Goal: Transaction & Acquisition: Purchase product/service

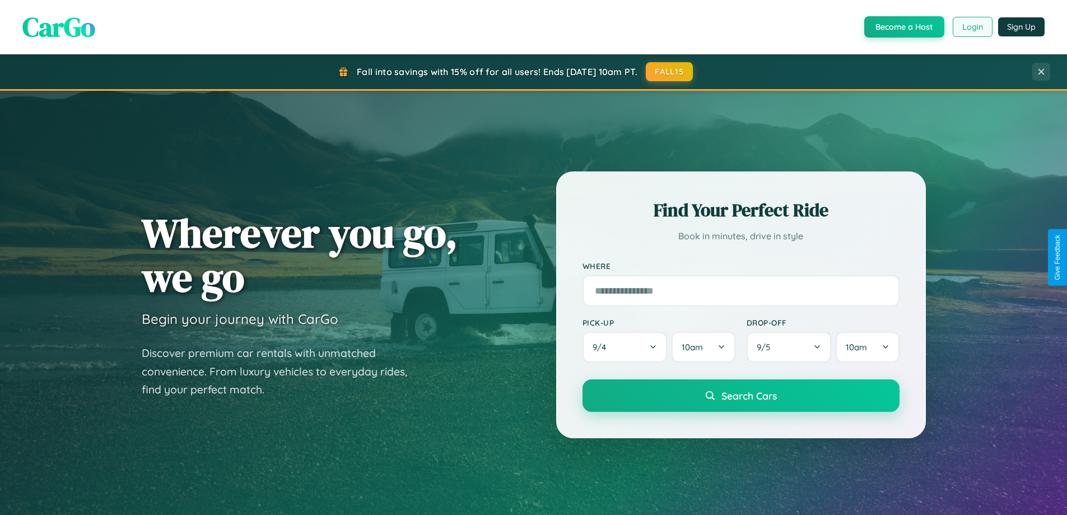
click at [972, 27] on button "Login" at bounding box center [972, 27] width 40 height 20
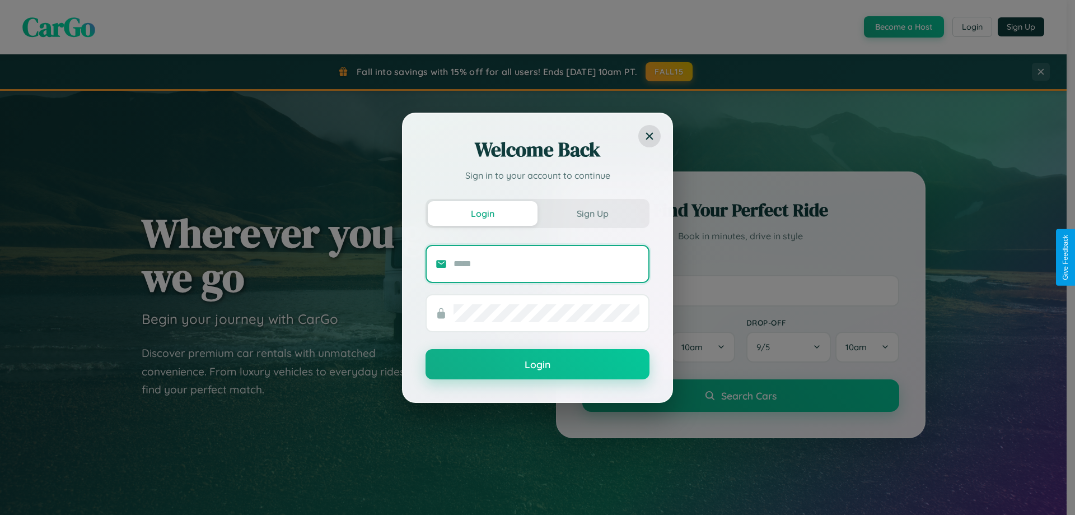
click at [547, 263] on input "text" at bounding box center [547, 264] width 186 height 18
type input "**********"
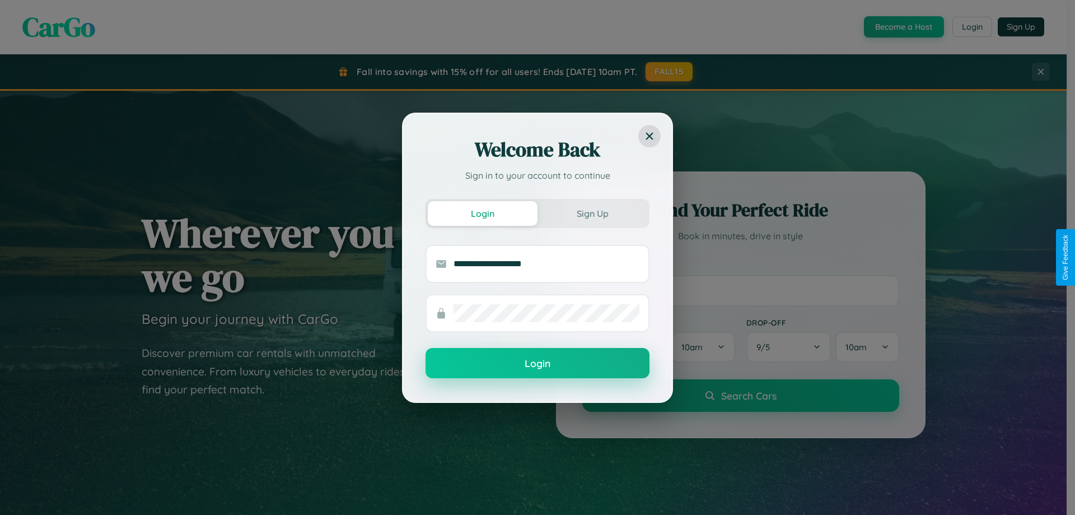
click at [538, 363] on button "Login" at bounding box center [538, 363] width 224 height 30
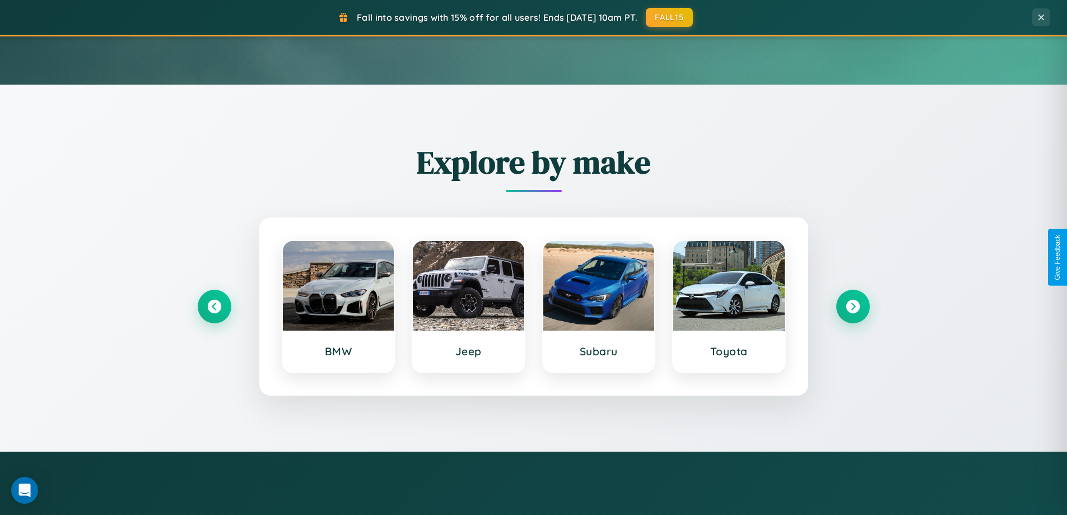
scroll to position [2155, 0]
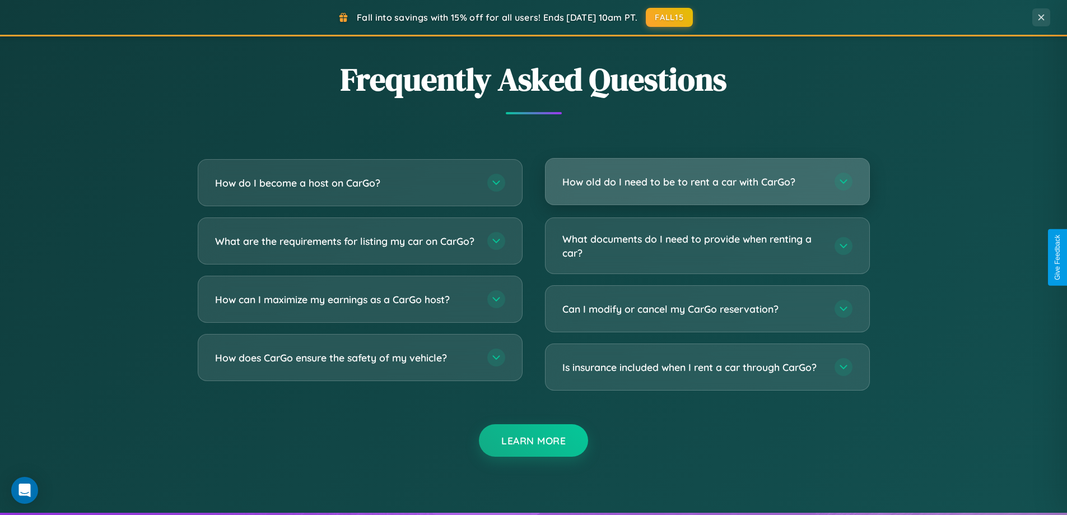
click at [707, 182] on h3 "How old do I need to be to rent a car with CarGo?" at bounding box center [692, 182] width 261 height 14
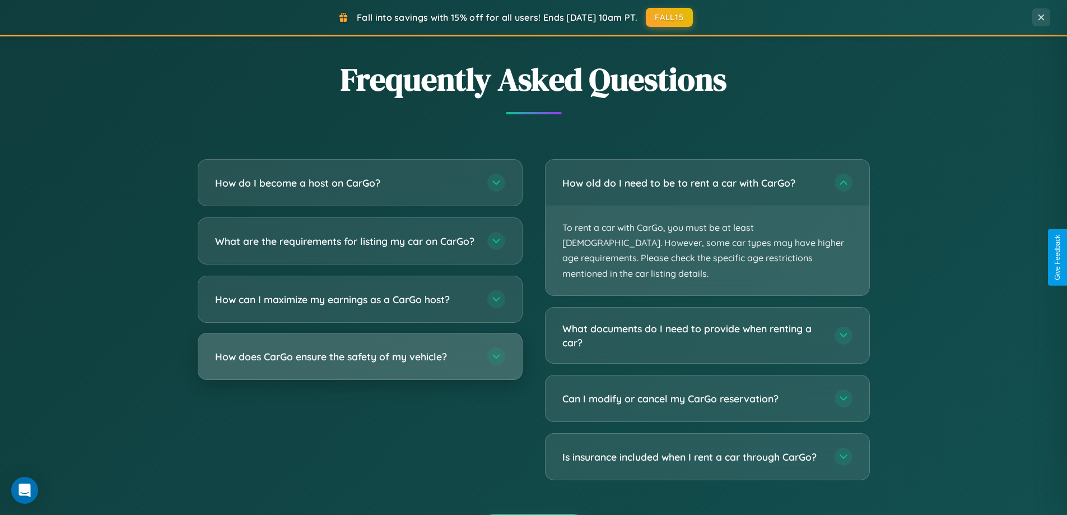
click at [359, 363] on h3 "How does CarGo ensure the safety of my vehicle?" at bounding box center [345, 356] width 261 height 14
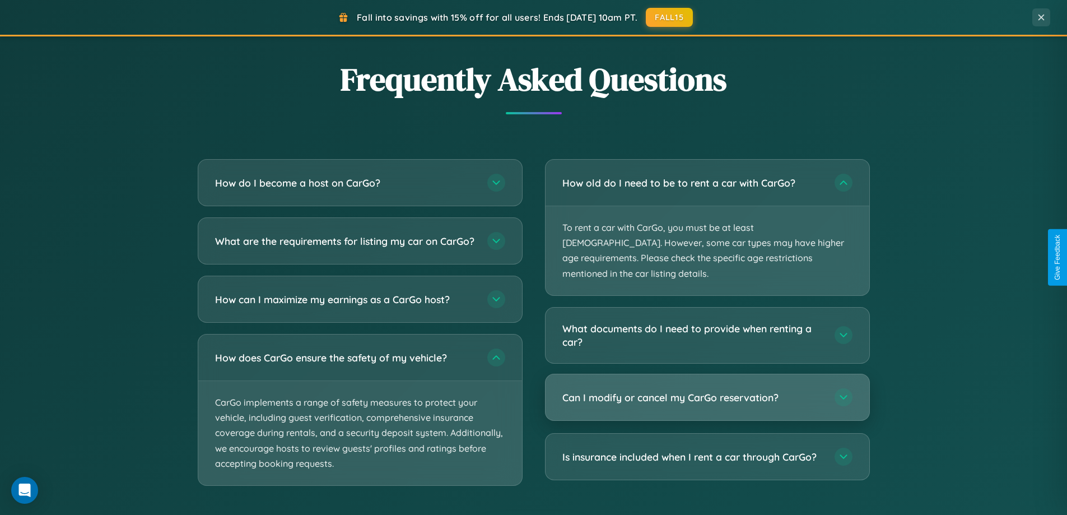
click at [707, 390] on h3 "Can I modify or cancel my CarGo reservation?" at bounding box center [692, 397] width 261 height 14
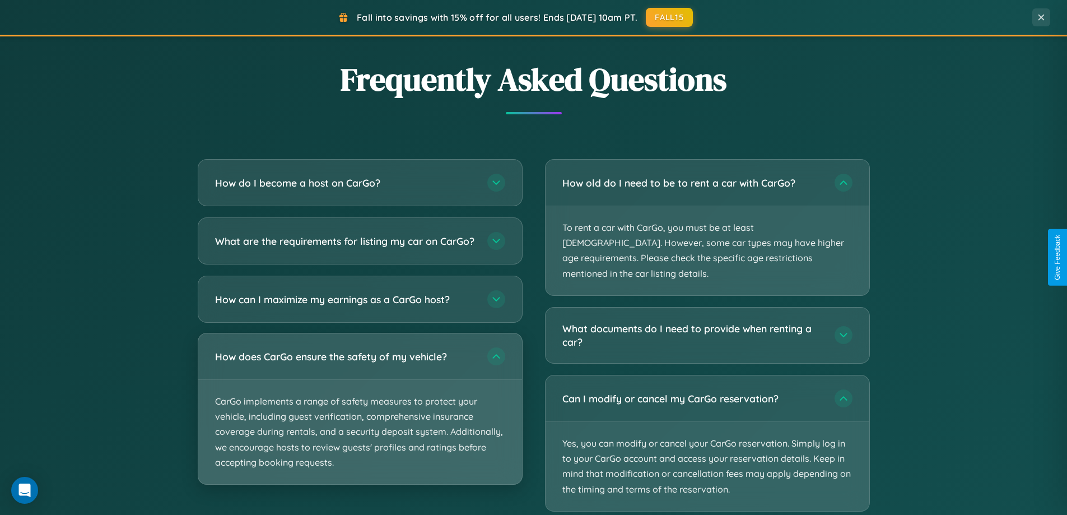
click at [359, 419] on p "CarGo implements a range of safety measures to protect your vehicle, including …" at bounding box center [360, 432] width 324 height 104
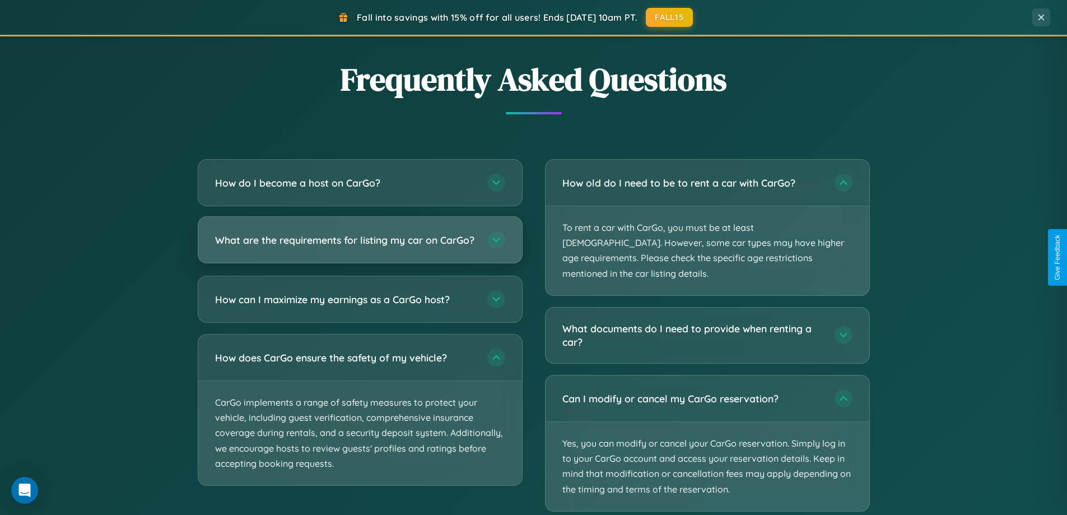
click at [359, 245] on h3 "What are the requirements for listing my car on CarGo?" at bounding box center [345, 240] width 261 height 14
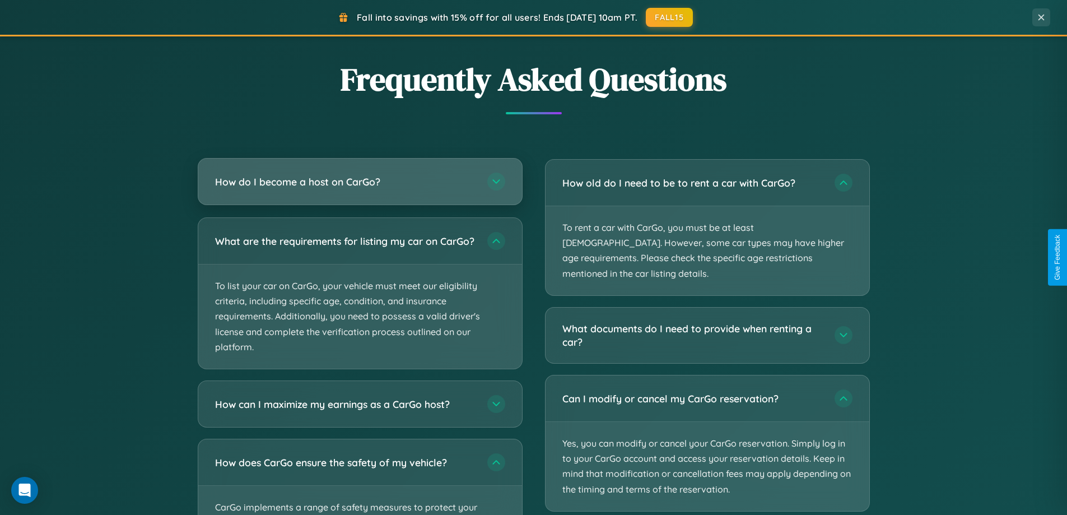
click at [359, 182] on h3 "How do I become a host on CarGo?" at bounding box center [345, 182] width 261 height 14
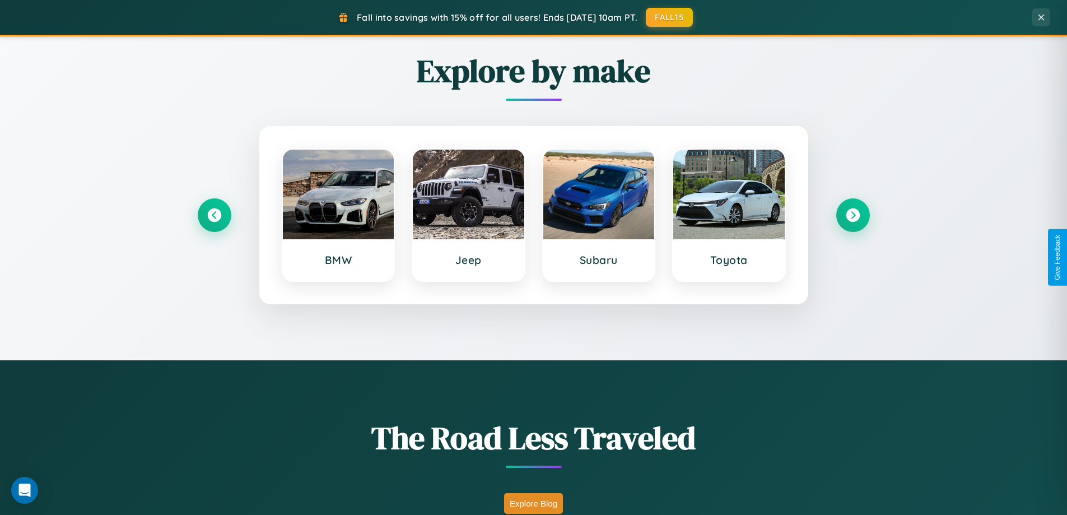
scroll to position [33, 0]
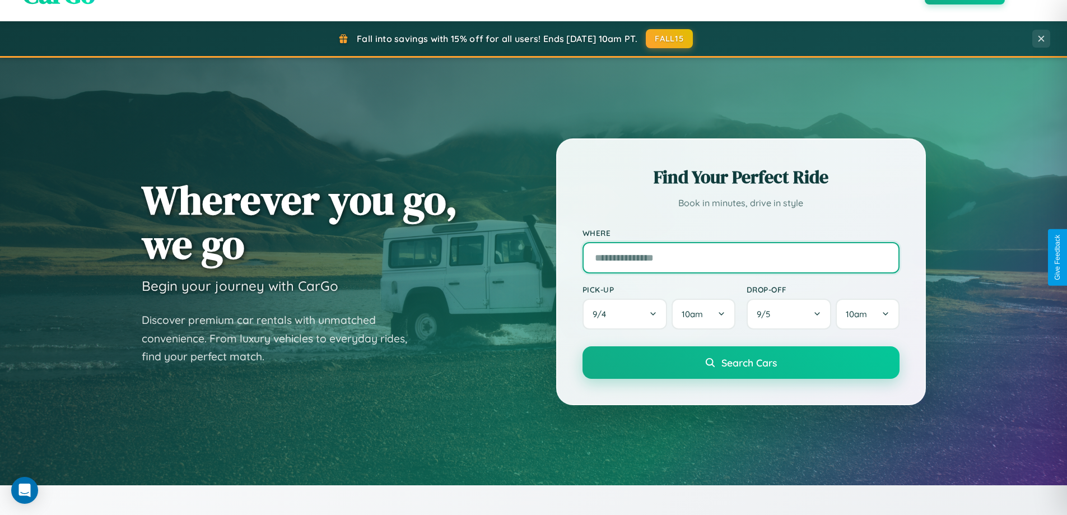
click at [740, 257] on input "text" at bounding box center [740, 257] width 317 height 31
type input "**********"
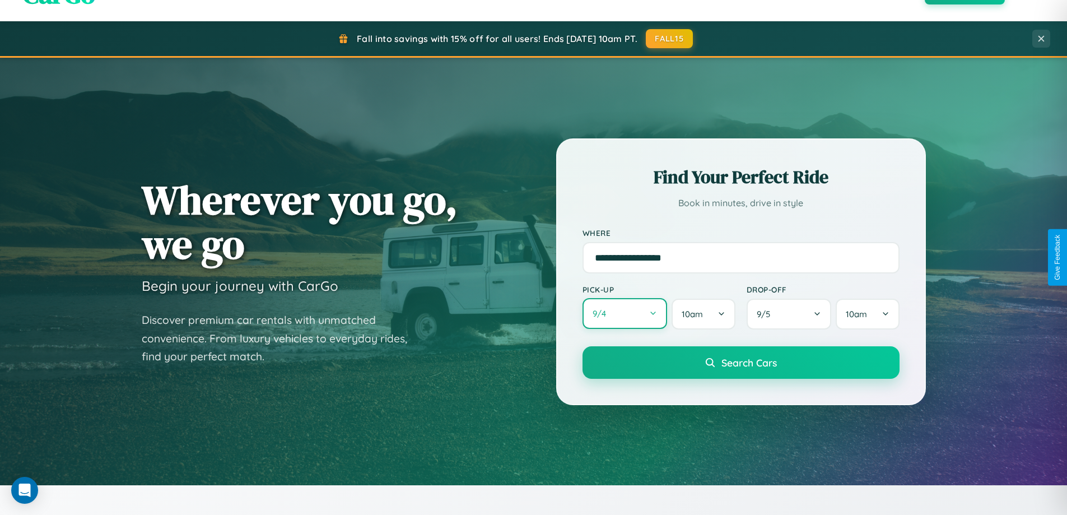
click at [624, 314] on button "9 / 4" at bounding box center [624, 313] width 85 height 31
select select "*"
select select "****"
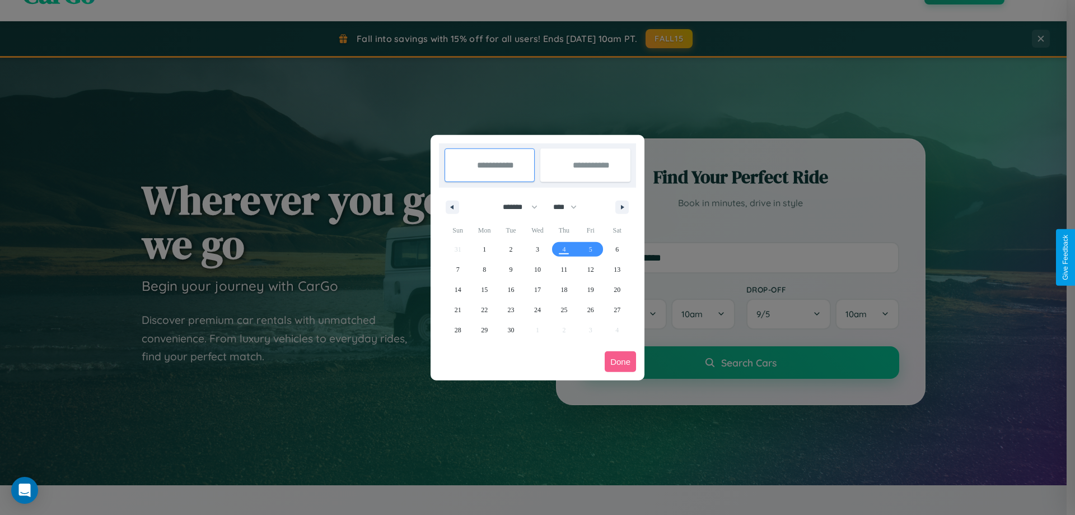
click at [515, 207] on select "******* ******** ***** ***** *** **** **** ****** ********* ******* ******** **…" at bounding box center [518, 207] width 48 height 18
select select "*"
drag, startPoint x: 570, startPoint y: 207, endPoint x: 538, endPoint y: 225, distance: 37.1
click at [570, 207] on select "**** **** **** **** **** **** **** **** **** **** **** **** **** **** **** ****…" at bounding box center [565, 207] width 34 height 18
select select "****"
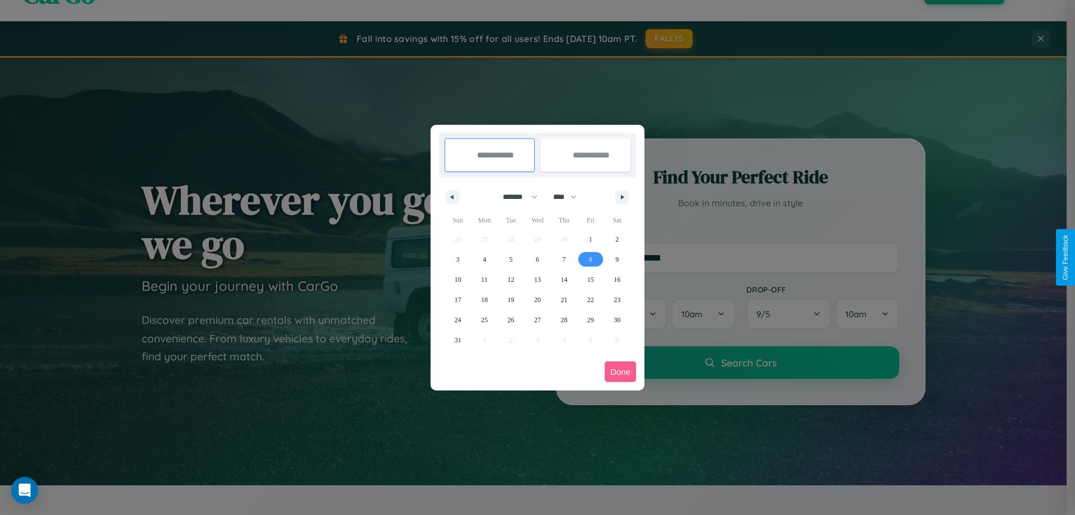
click at [590, 259] on span "8" at bounding box center [590, 259] width 3 height 20
type input "**********"
click at [537, 279] on span "13" at bounding box center [537, 279] width 7 height 20
type input "**********"
click at [620, 371] on button "Done" at bounding box center [620, 371] width 31 height 21
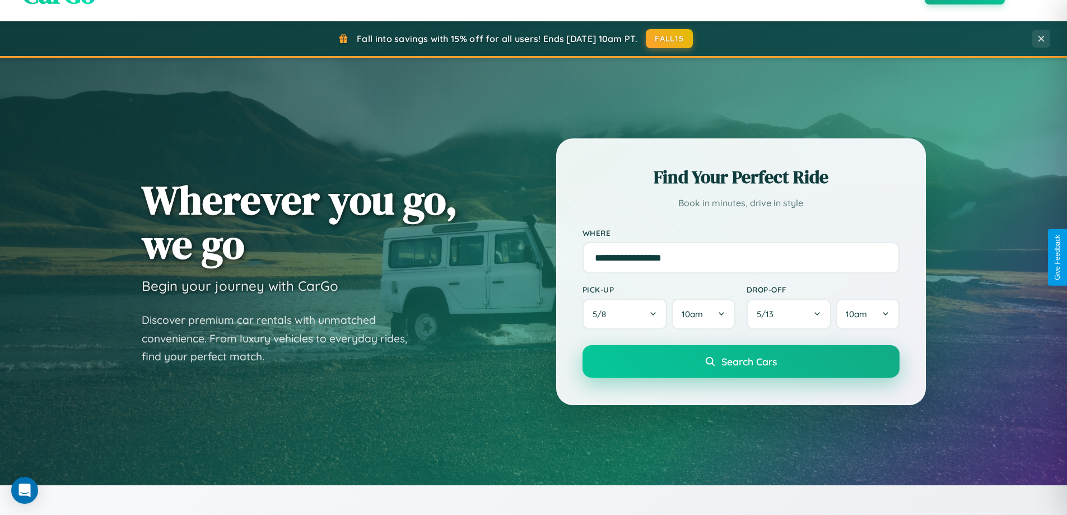
click at [740, 361] on span "Search Cars" at bounding box center [748, 361] width 55 height 12
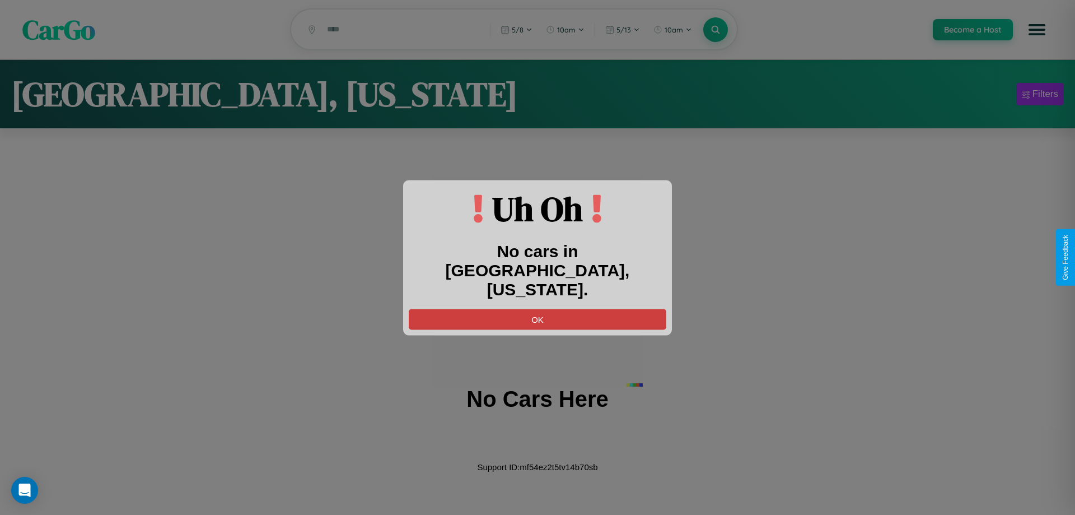
click at [538, 309] on button "OK" at bounding box center [538, 319] width 258 height 21
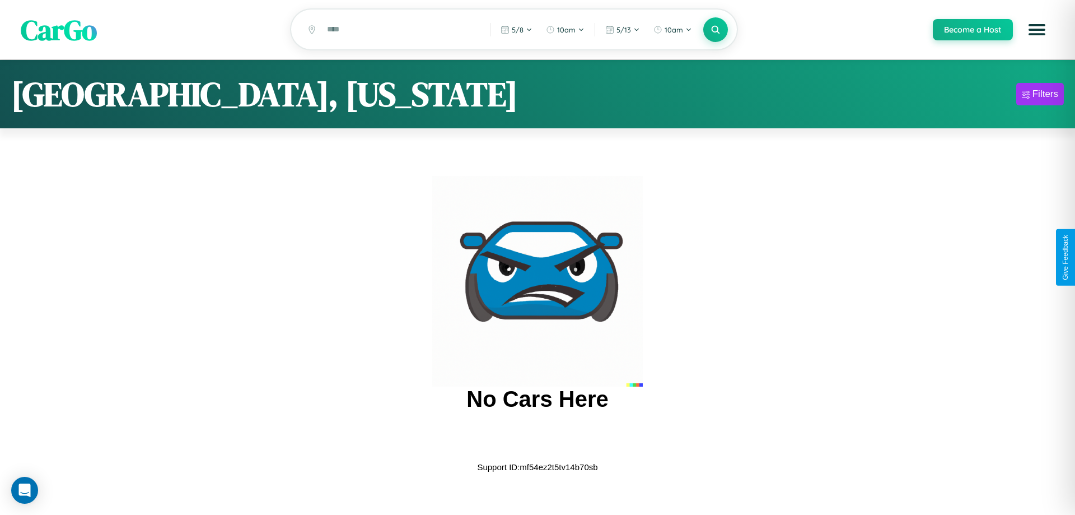
click at [59, 30] on span "CarGo" at bounding box center [59, 29] width 76 height 39
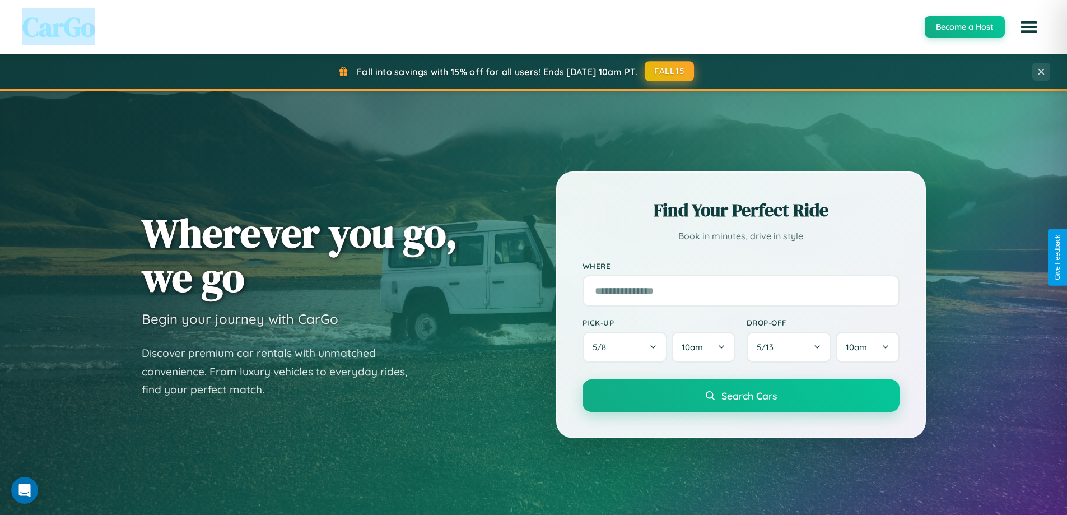
click at [670, 71] on button "FALL15" at bounding box center [669, 71] width 49 height 20
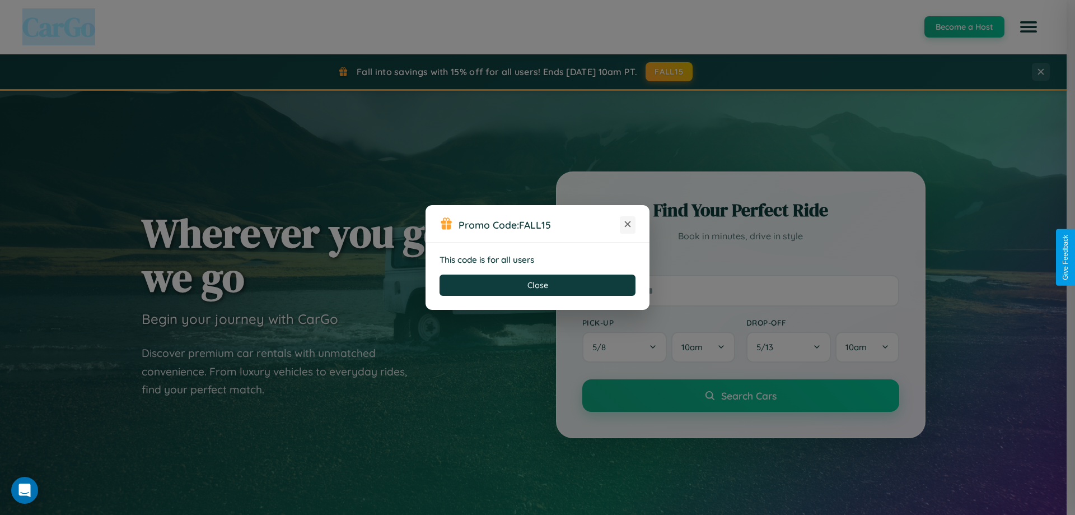
click at [628, 225] on icon at bounding box center [627, 223] width 11 height 11
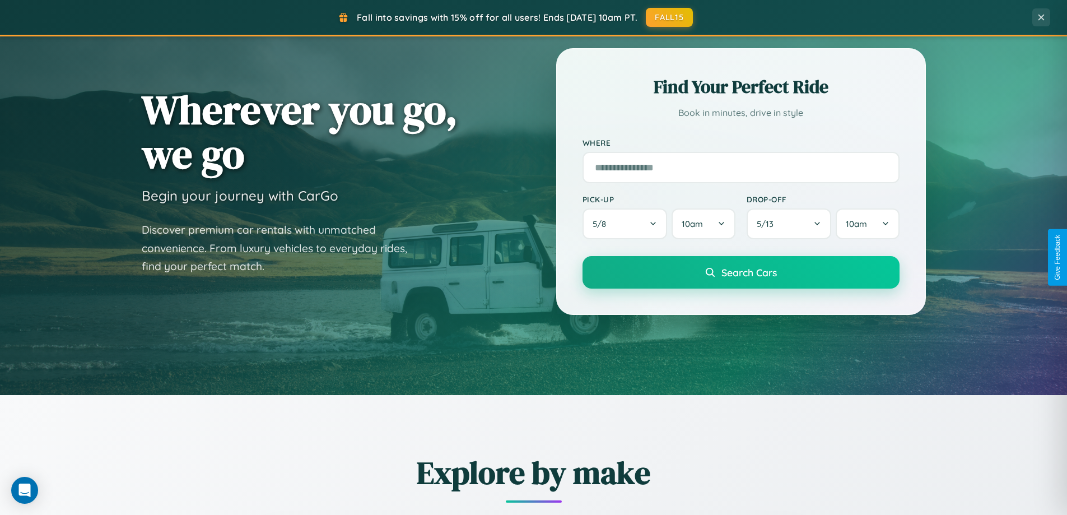
scroll to position [1312, 0]
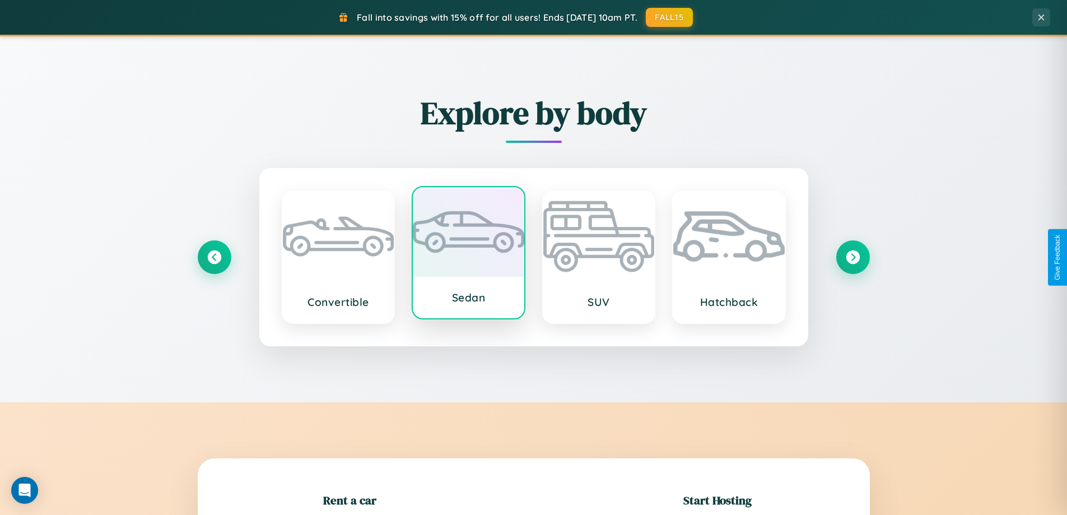
click at [468, 257] on div at bounding box center [468, 232] width 111 height 90
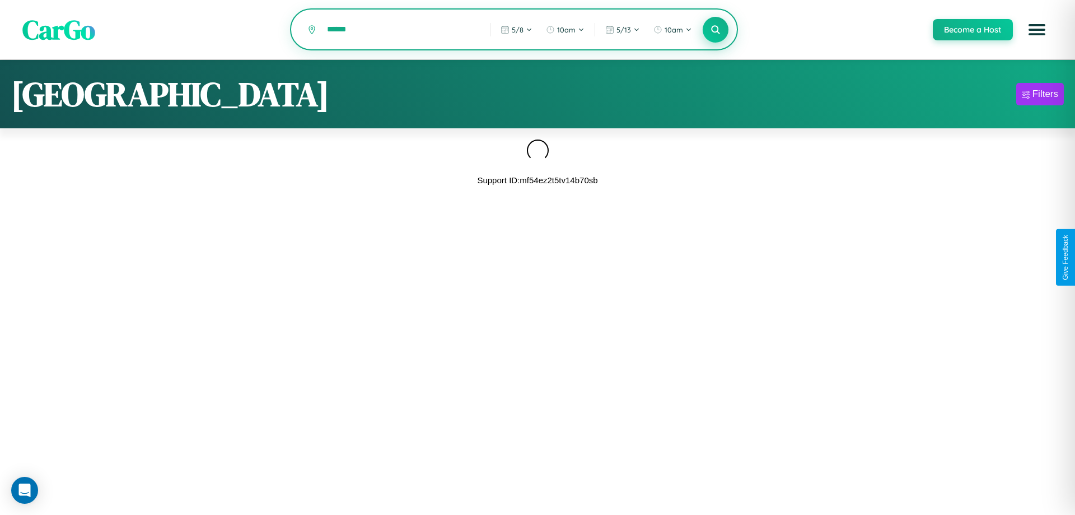
type input "******"
click at [715, 30] on icon at bounding box center [715, 29] width 11 height 11
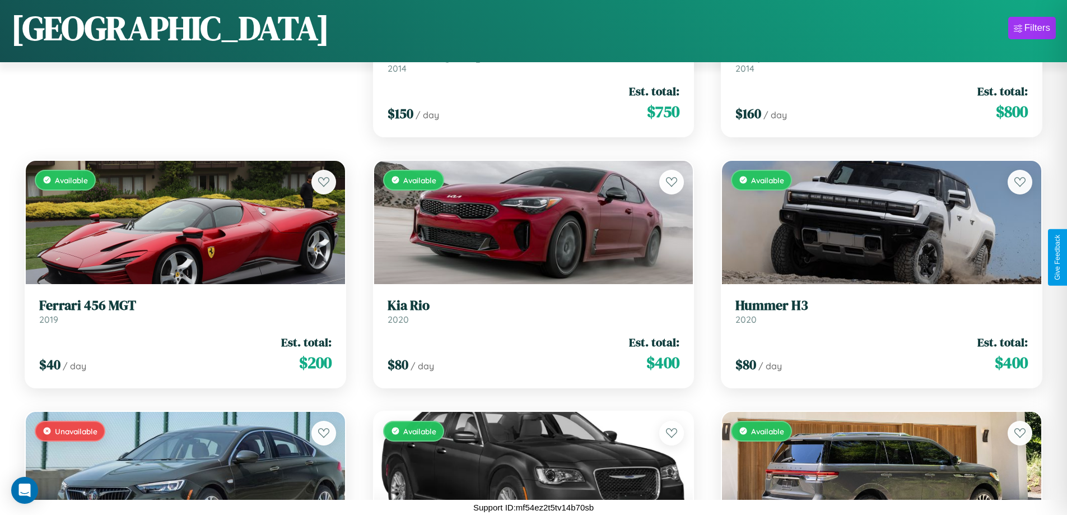
scroll to position [1160, 0]
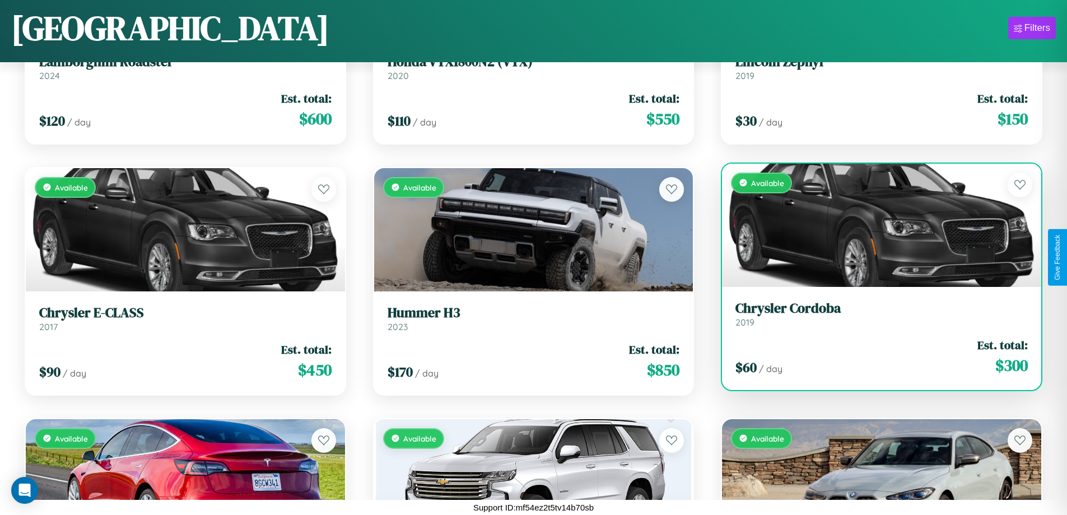
click at [874, 318] on link "Chrysler Cordoba 2019" at bounding box center [881, 313] width 292 height 27
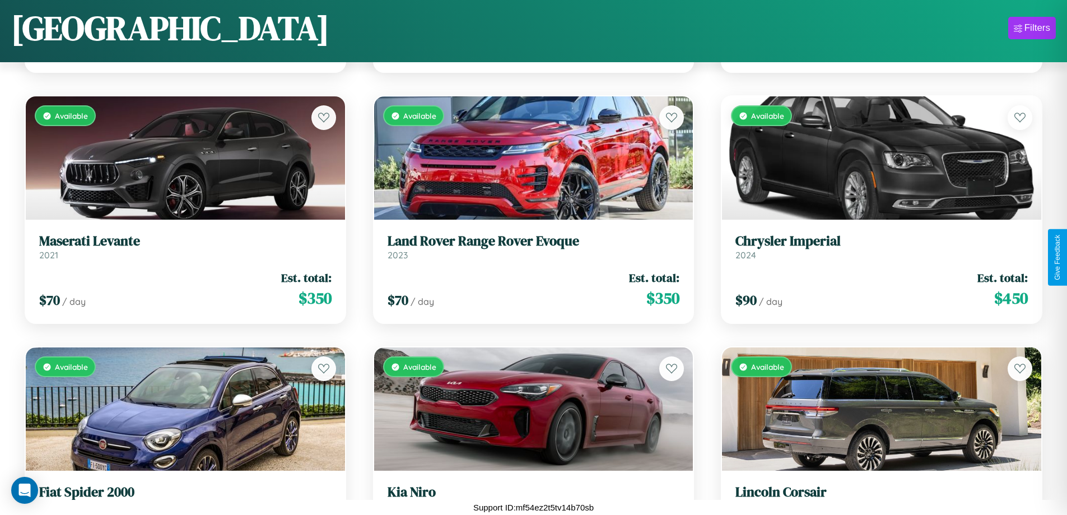
scroll to position [5172, 0]
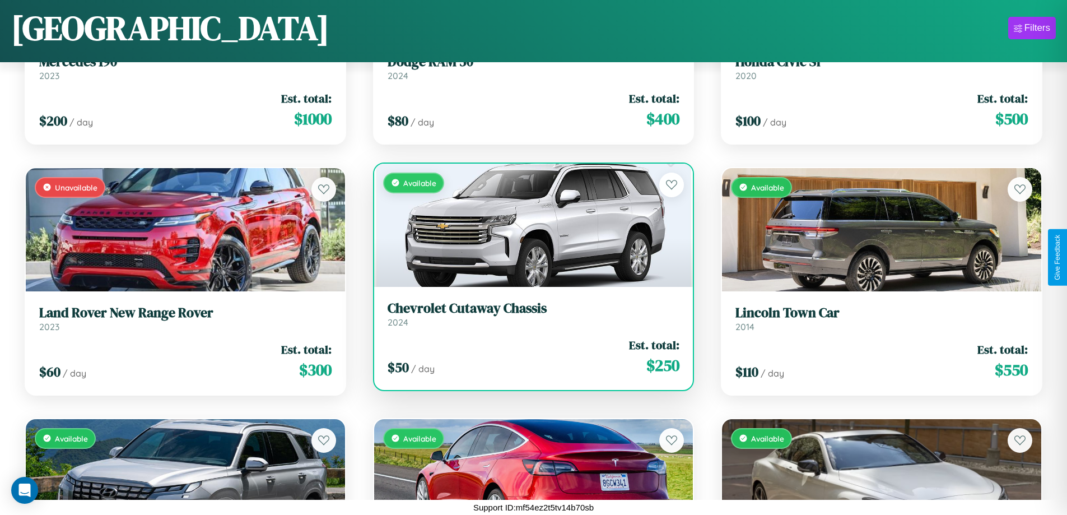
click at [529, 314] on h3 "Chevrolet Cutaway Chassis" at bounding box center [533, 308] width 292 height 16
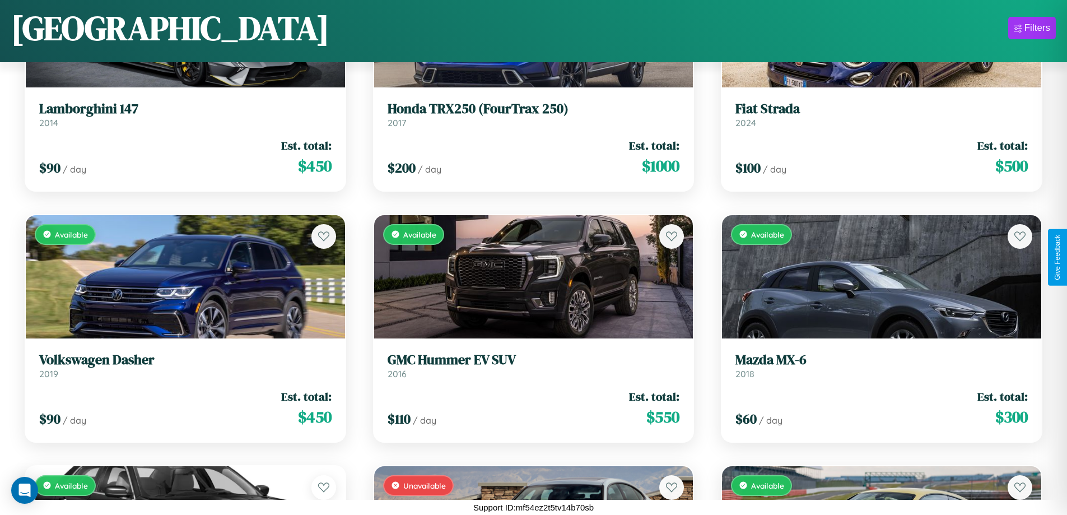
scroll to position [659, 0]
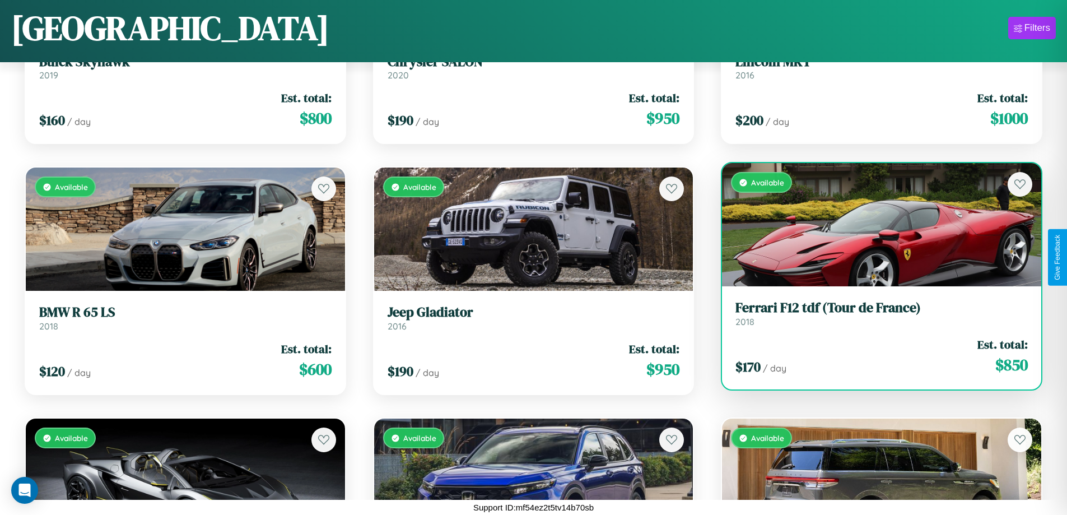
click at [874, 314] on h3 "Ferrari F12 tdf (Tour de France)" at bounding box center [881, 308] width 292 height 16
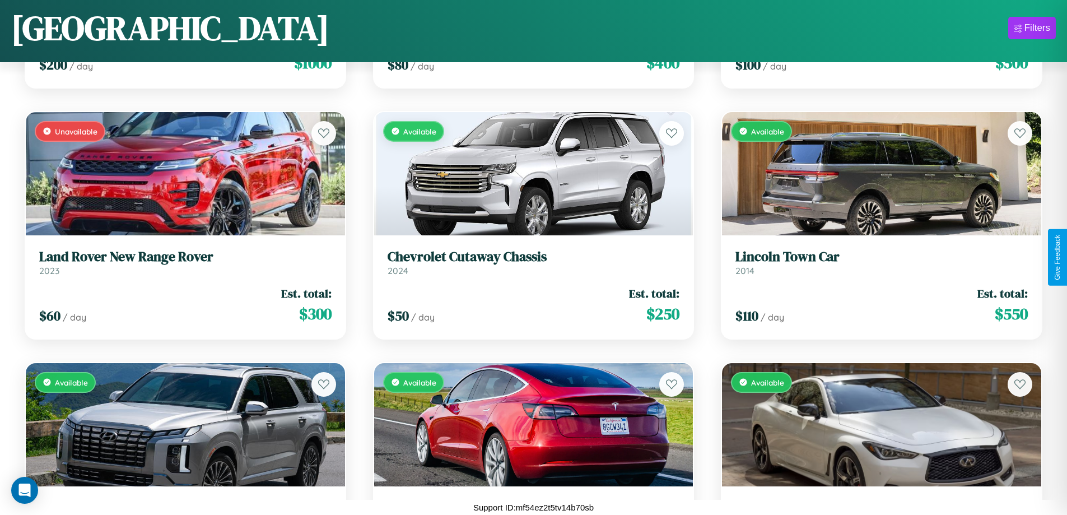
scroll to position [5423, 0]
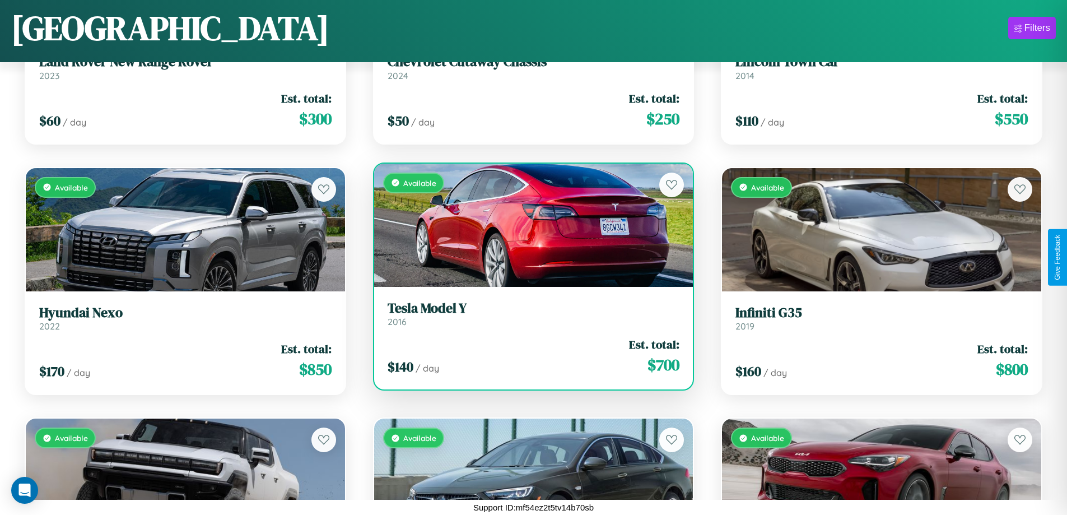
click at [529, 314] on h3 "Tesla Model Y" at bounding box center [533, 308] width 292 height 16
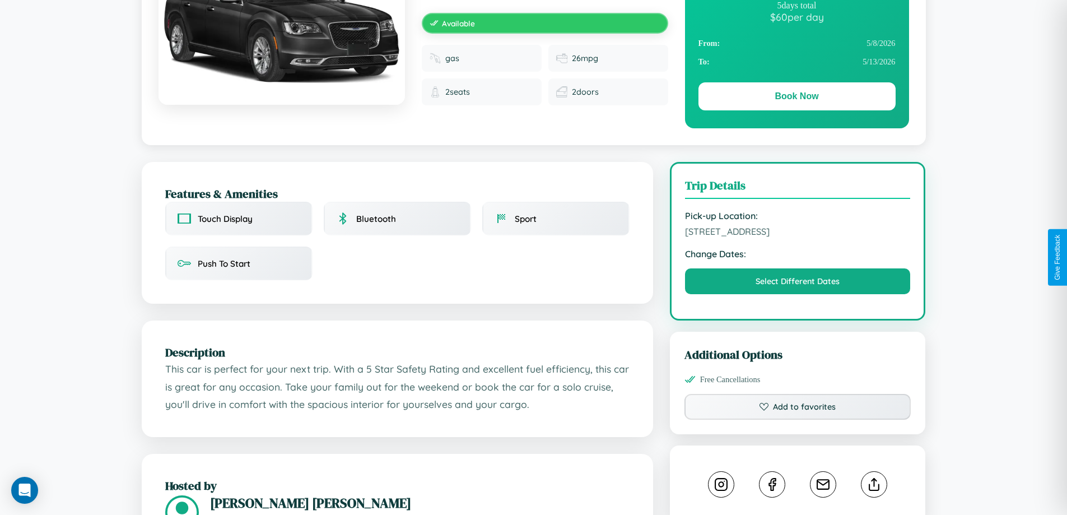
scroll to position [368, 0]
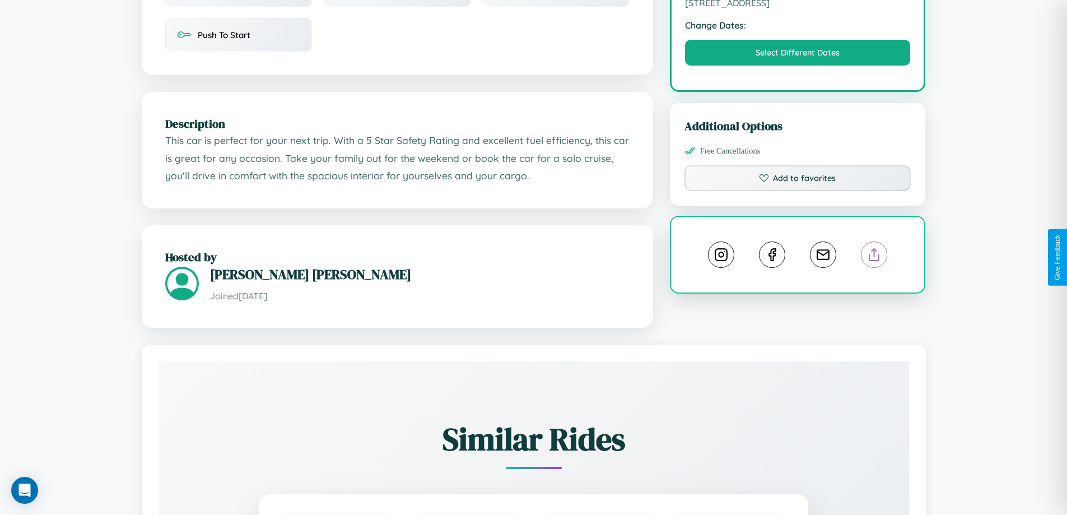
click at [874, 256] on line at bounding box center [874, 253] width 0 height 8
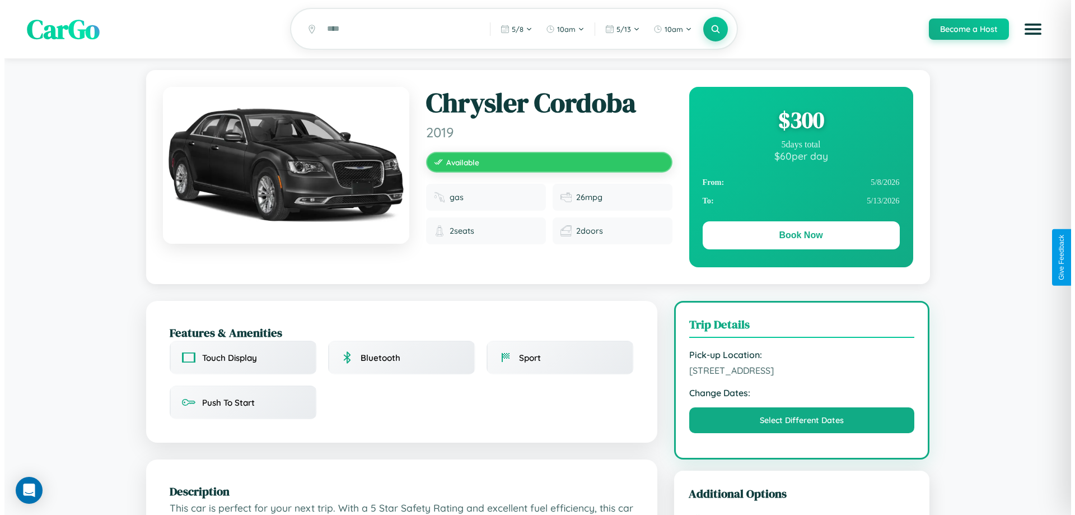
scroll to position [0, 0]
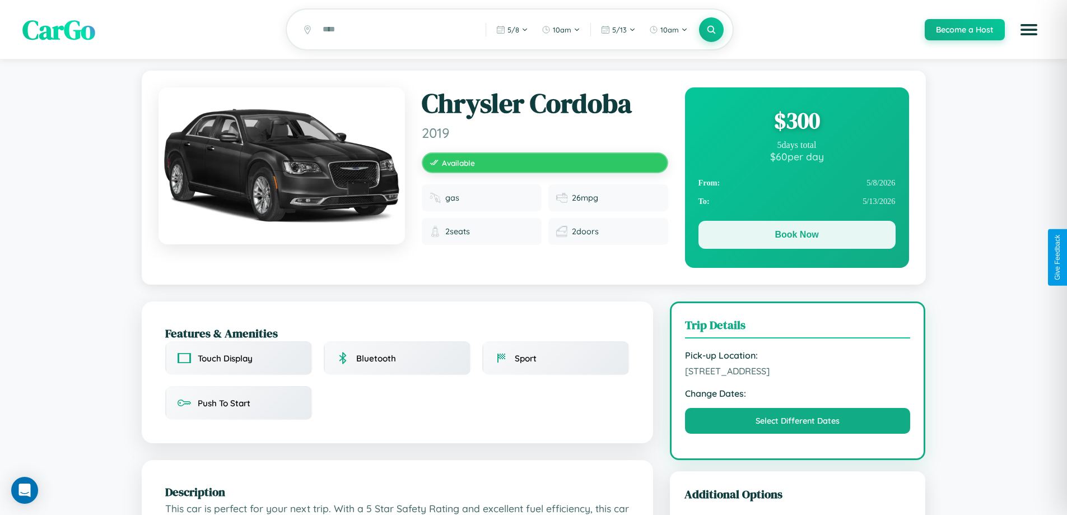
click at [796, 236] on button "Book Now" at bounding box center [796, 235] width 197 height 28
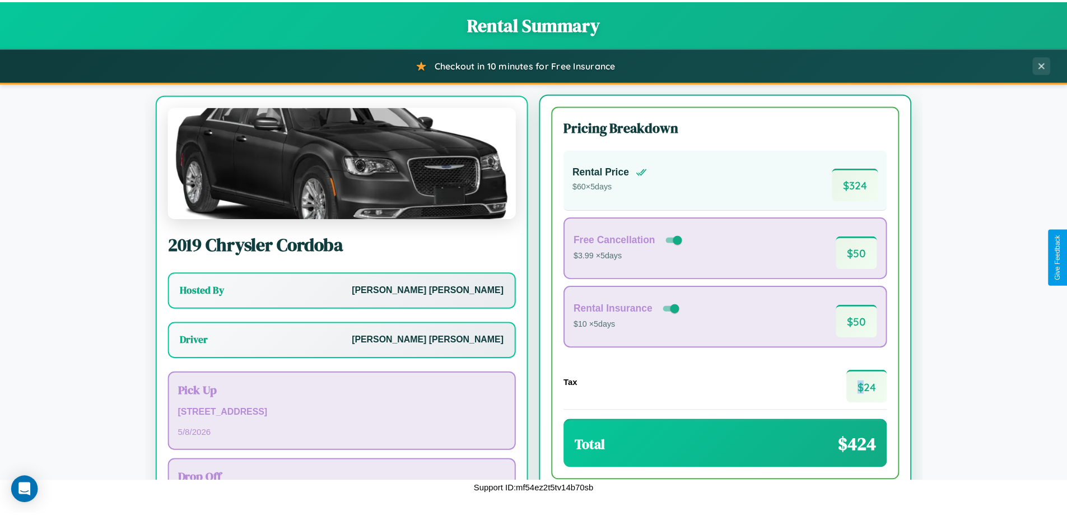
scroll to position [52, 0]
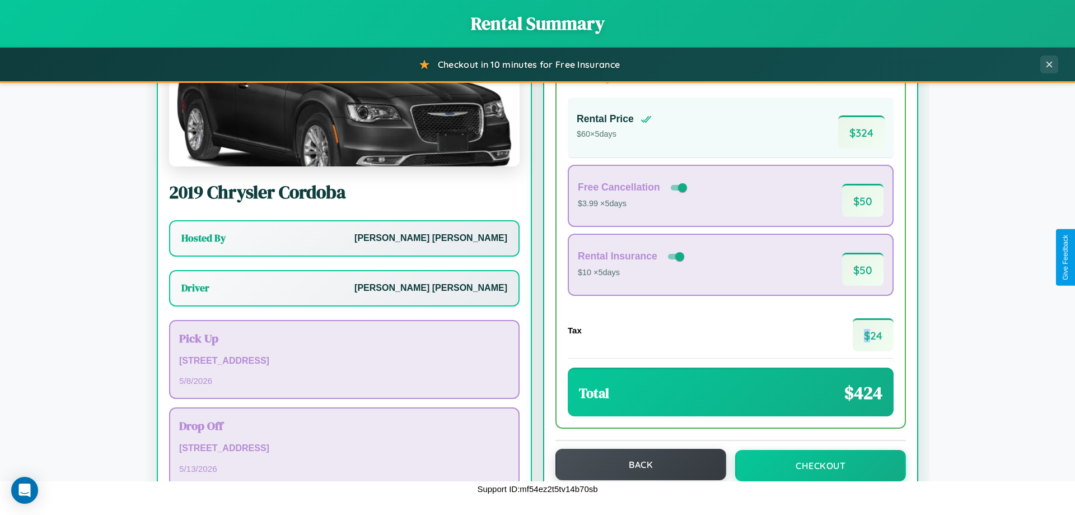
click at [636, 464] on button "Back" at bounding box center [640, 464] width 171 height 31
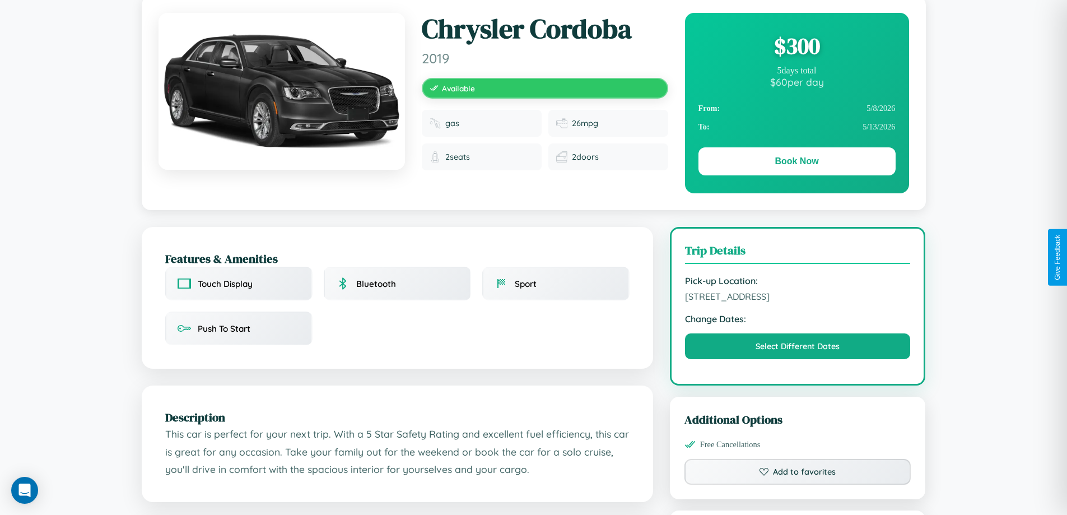
scroll to position [368, 0]
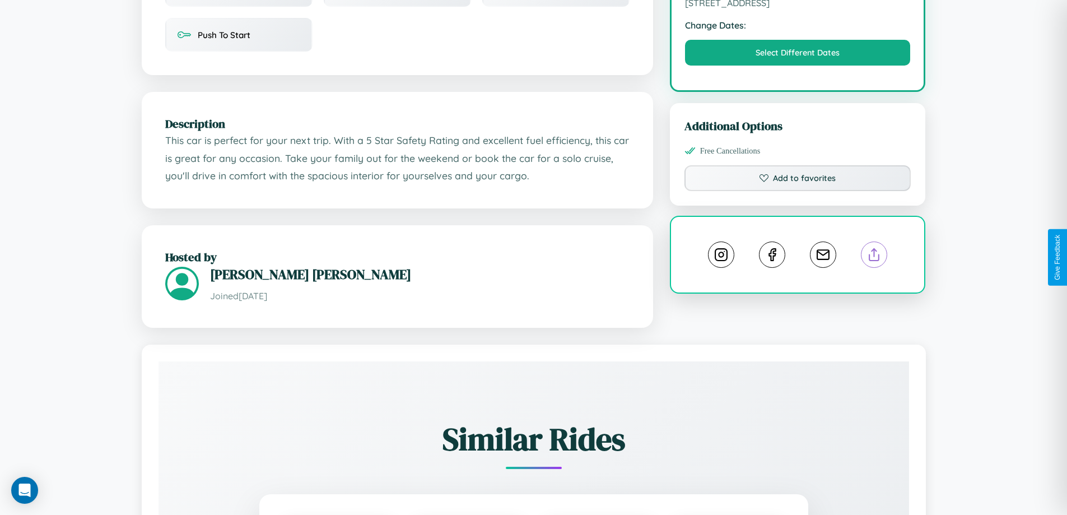
click at [874, 256] on line at bounding box center [874, 253] width 0 height 8
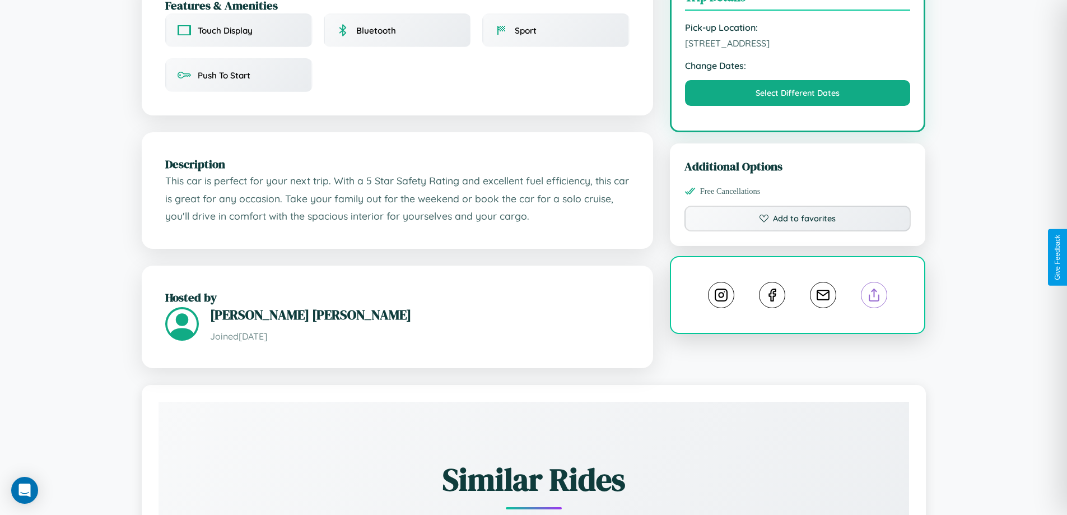
scroll to position [291, 0]
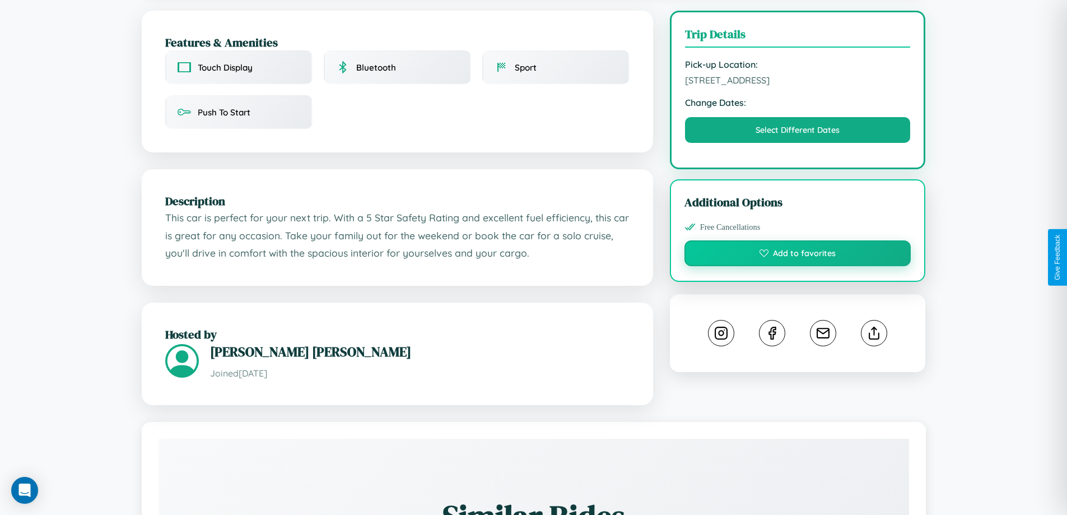
click at [797, 255] on button "Add to favorites" at bounding box center [797, 253] width 227 height 26
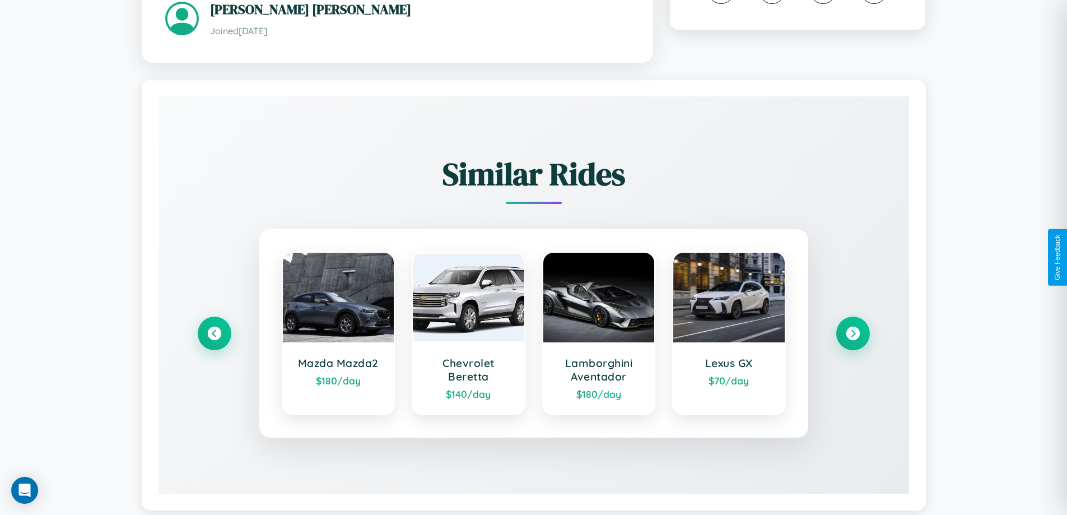
scroll to position [656, 0]
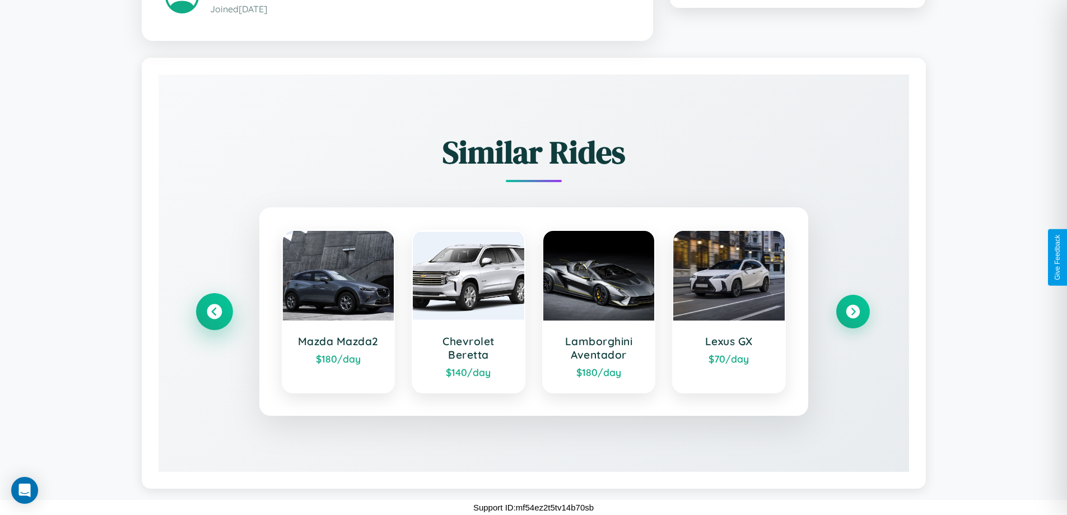
click at [214, 311] on icon at bounding box center [214, 310] width 15 height 15
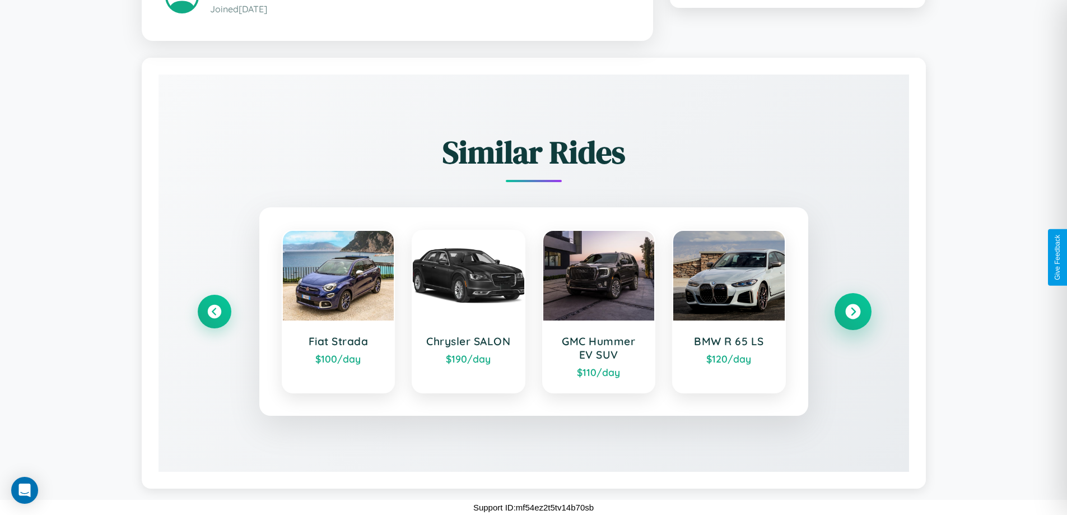
click at [852, 311] on icon at bounding box center [852, 310] width 15 height 15
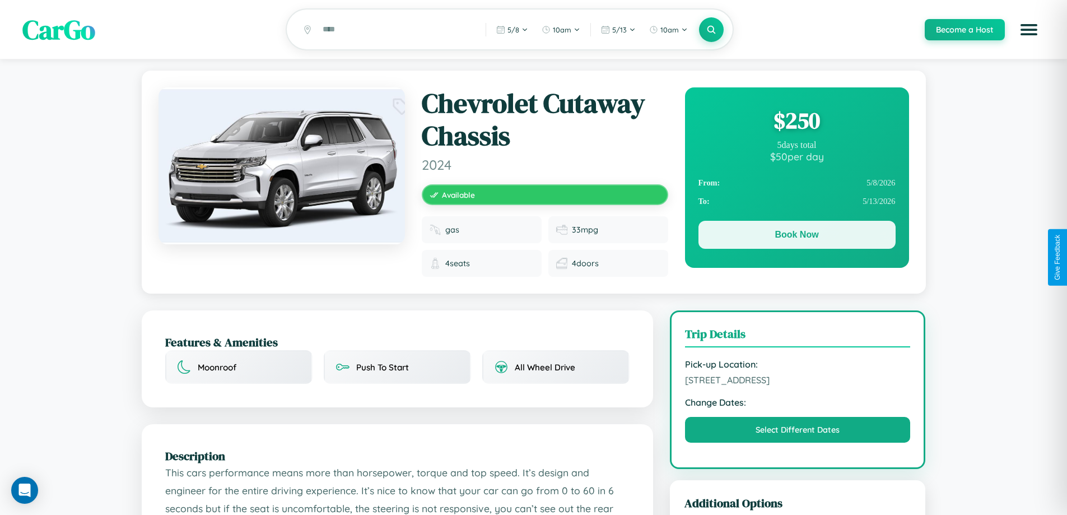
click at [796, 236] on button "Book Now" at bounding box center [796, 235] width 197 height 28
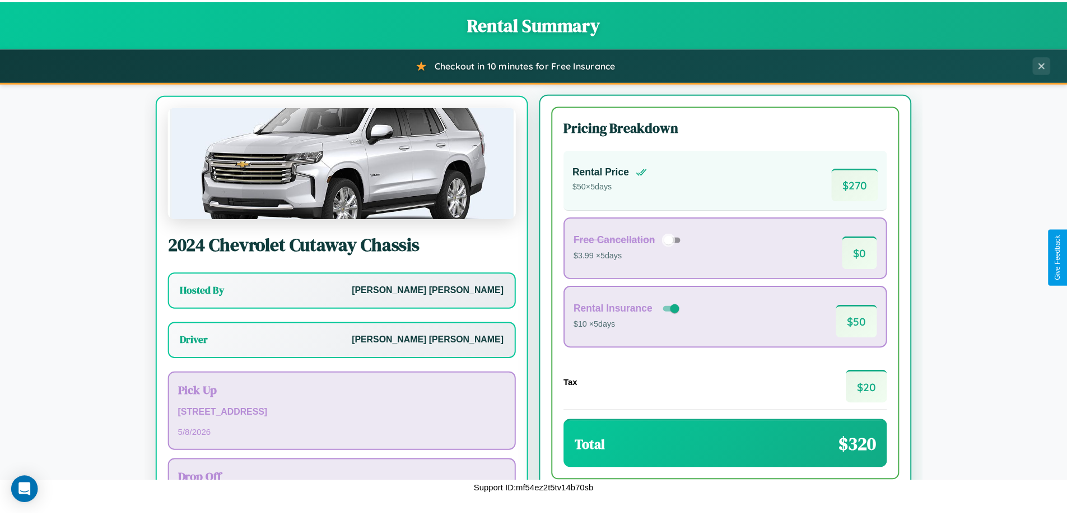
scroll to position [52, 0]
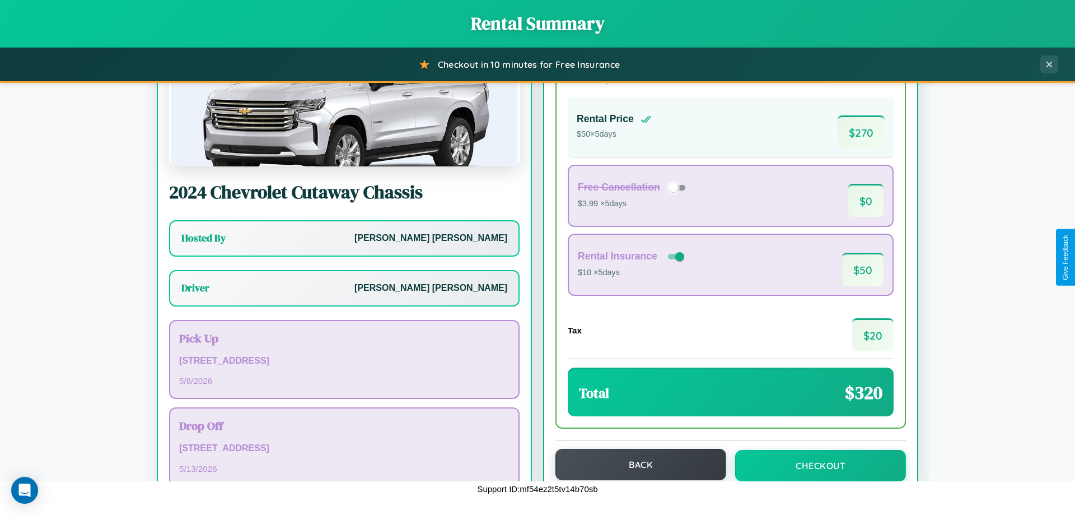
click at [636, 464] on button "Back" at bounding box center [640, 464] width 171 height 31
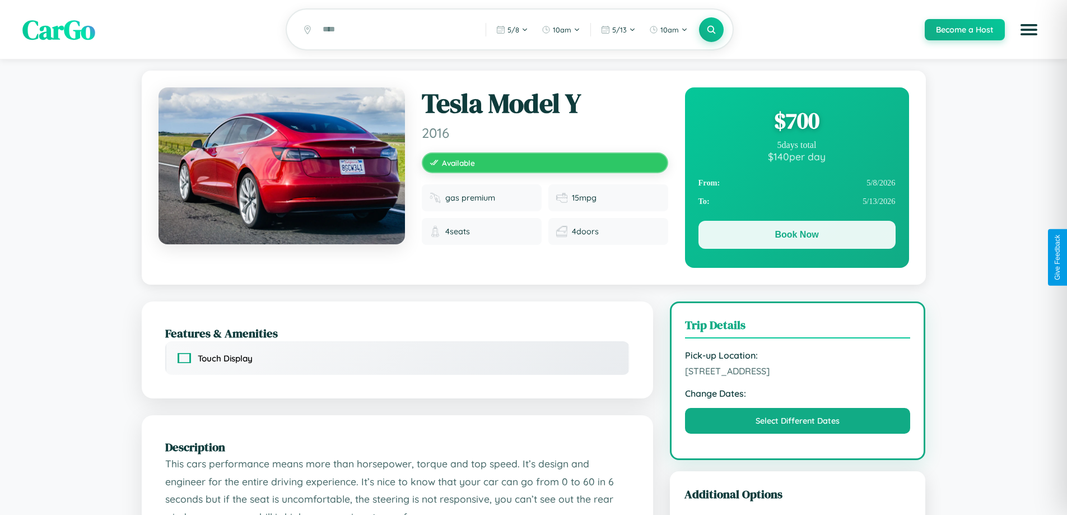
click at [796, 236] on button "Book Now" at bounding box center [796, 235] width 197 height 28
